Goal: Navigation & Orientation: Find specific page/section

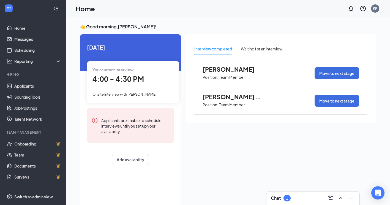
click at [115, 81] on span "4:00 - 4:30 PM" at bounding box center [119, 78] width 52 height 9
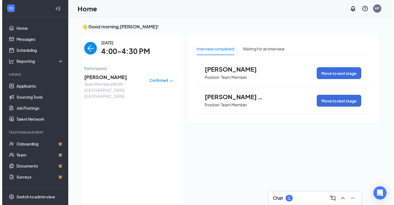
scroll to position [2, 0]
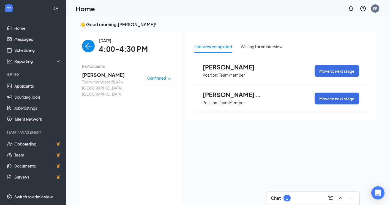
drag, startPoint x: 110, startPoint y: 74, endPoint x: 107, endPoint y: 73, distance: 4.0
click at [109, 74] on span "[PERSON_NAME]" at bounding box center [111, 75] width 58 height 8
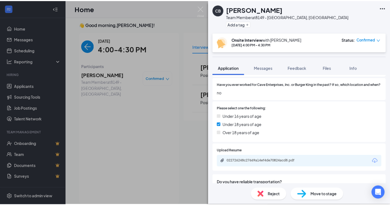
scroll to position [193, 0]
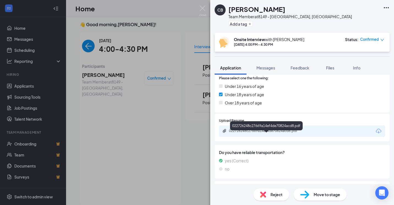
click at [272, 133] on div "022726248c27669a14ef4de70824acd8.pdf" at bounding box center [267, 131] width 77 height 4
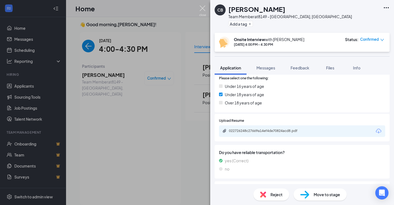
click at [201, 10] on img at bounding box center [202, 11] width 7 height 11
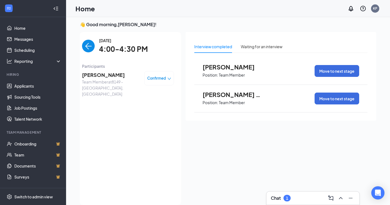
click at [252, 141] on div "Interview completed Waiting for an interview Quenton Shears Position: Team Memb…" at bounding box center [281, 117] width 191 height 170
click at [310, 203] on div "Chat 1" at bounding box center [313, 197] width 93 height 13
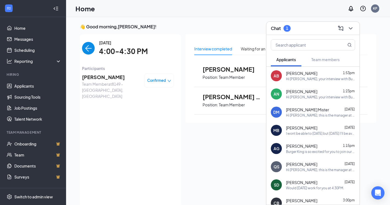
click at [231, 154] on div "Interview completed Waiting for an interview Quenton Shears Position: Team Memb…" at bounding box center [281, 119] width 191 height 170
click at [88, 45] on img "back-button" at bounding box center [88, 48] width 13 height 13
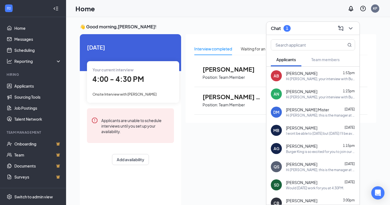
click at [137, 77] on span "4:00 - 4:30 PM" at bounding box center [119, 78] width 52 height 9
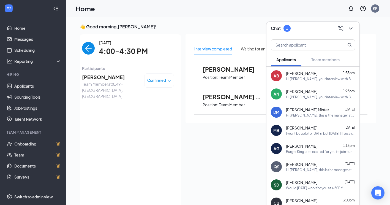
scroll to position [2, 0]
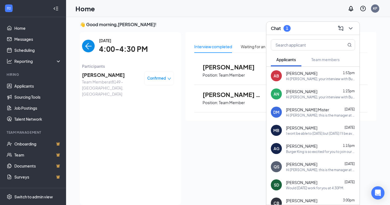
click at [84, 44] on img "back-button" at bounding box center [88, 46] width 13 height 13
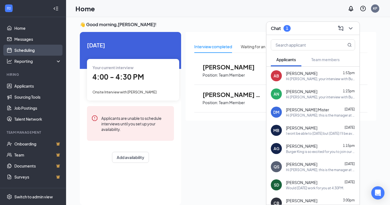
click at [27, 50] on link "Scheduling" at bounding box center [37, 50] width 47 height 11
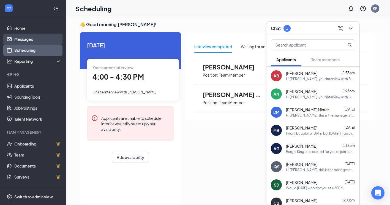
click at [26, 37] on link "Messages" at bounding box center [37, 39] width 47 height 11
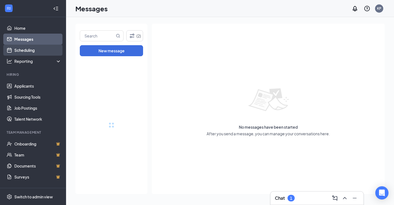
click at [29, 48] on link "Scheduling" at bounding box center [37, 50] width 47 height 11
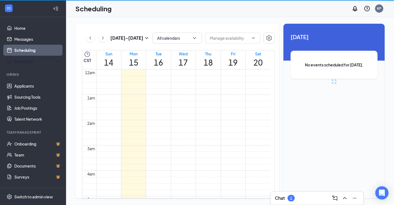
click at [34, 47] on link "Scheduling" at bounding box center [37, 50] width 47 height 11
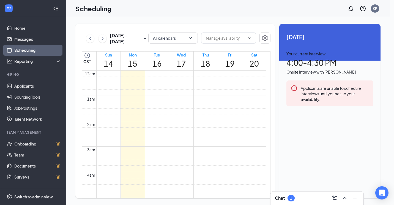
scroll to position [271, 0]
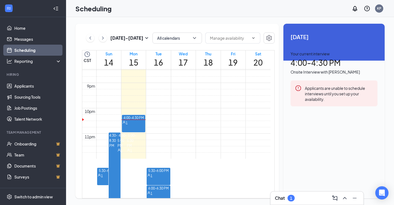
scroll to position [546, 0]
